Goal: Navigation & Orientation: Find specific page/section

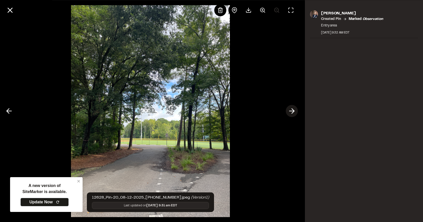
click at [293, 109] on icon at bounding box center [292, 111] width 8 height 9
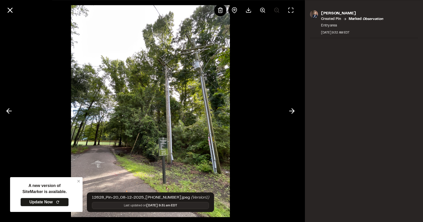
click at [79, 182] on img at bounding box center [150, 111] width 159 height 222
click at [9, 110] on icon at bounding box center [9, 111] width 8 height 9
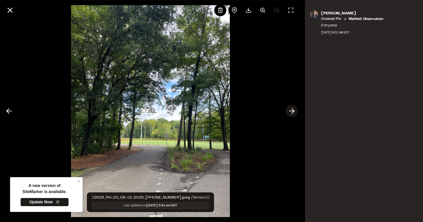
click at [290, 112] on icon at bounding box center [292, 111] width 8 height 9
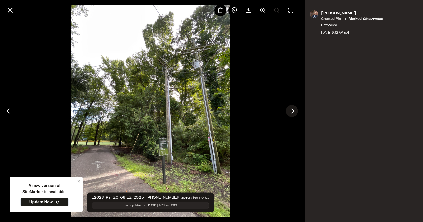
click at [290, 112] on icon at bounding box center [292, 111] width 8 height 9
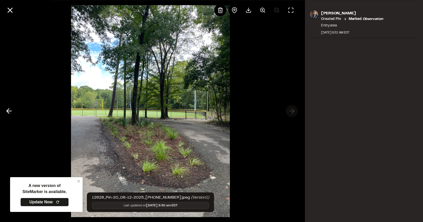
click at [290, 112] on div at bounding box center [150, 111] width 301 height 222
click at [8, 110] on icon at bounding box center [9, 111] width 8 height 9
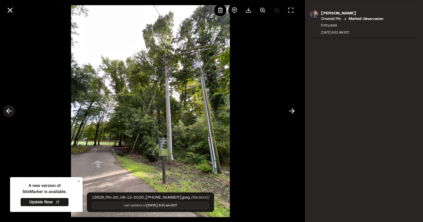
click at [8, 110] on icon at bounding box center [9, 111] width 8 height 9
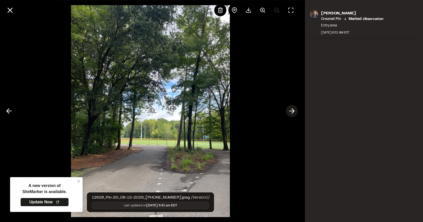
click at [292, 112] on icon at bounding box center [292, 111] width 8 height 9
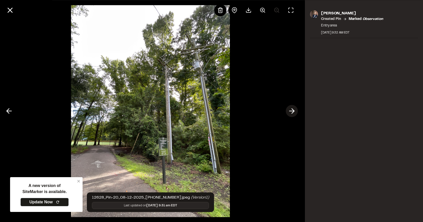
click at [292, 112] on icon at bounding box center [292, 111] width 8 height 9
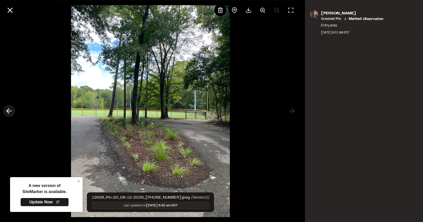
click at [9, 109] on polyline at bounding box center [8, 111] width 2 height 5
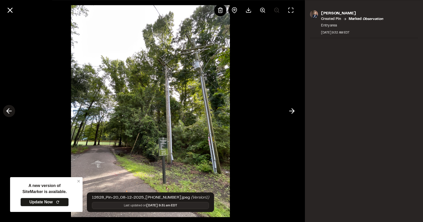
click at [5, 112] on icon at bounding box center [9, 111] width 8 height 9
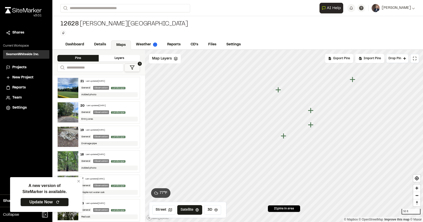
click at [278, 90] on icon "Map marker" at bounding box center [278, 90] width 6 height 6
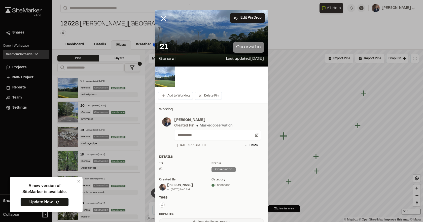
click at [167, 79] on img at bounding box center [165, 76] width 20 height 20
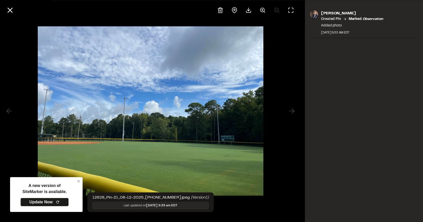
click at [10, 111] on div at bounding box center [150, 111] width 301 height 222
click at [290, 112] on div at bounding box center [150, 111] width 301 height 222
